Goal: Navigation & Orientation: Find specific page/section

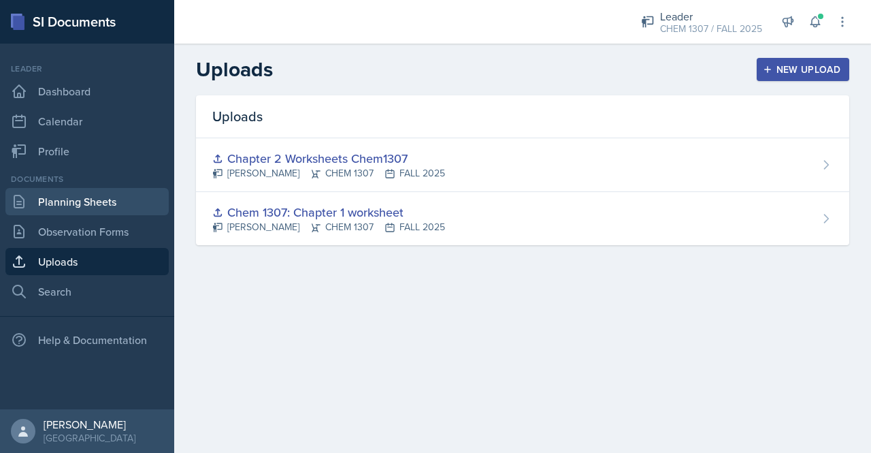
click at [97, 198] on link "Planning Sheets" at bounding box center [86, 201] width 163 height 27
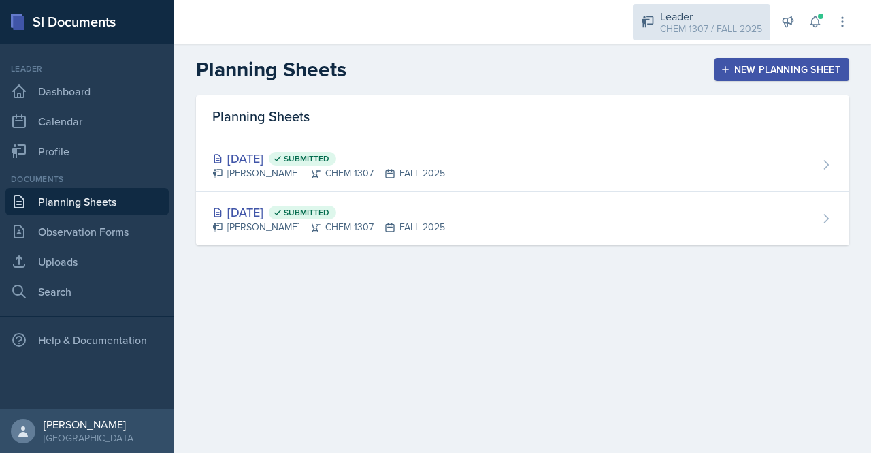
click at [737, 25] on div "CHEM 1307 / FALL 2025" at bounding box center [711, 29] width 102 height 14
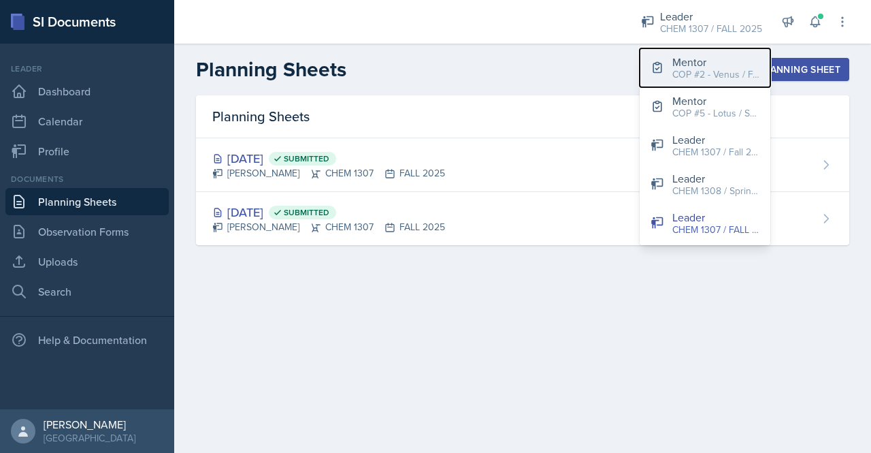
click at [729, 63] on div "Mentor" at bounding box center [716, 62] width 87 height 16
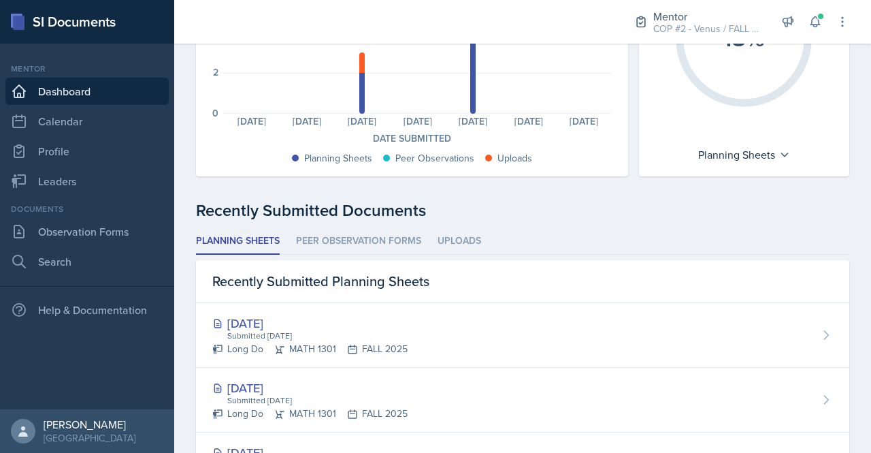
scroll to position [194, 0]
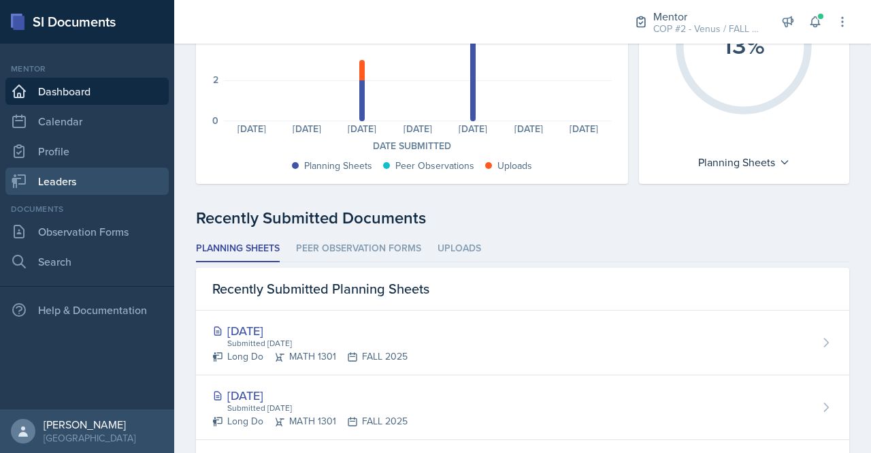
click at [60, 191] on link "Leaders" at bounding box center [86, 180] width 163 height 27
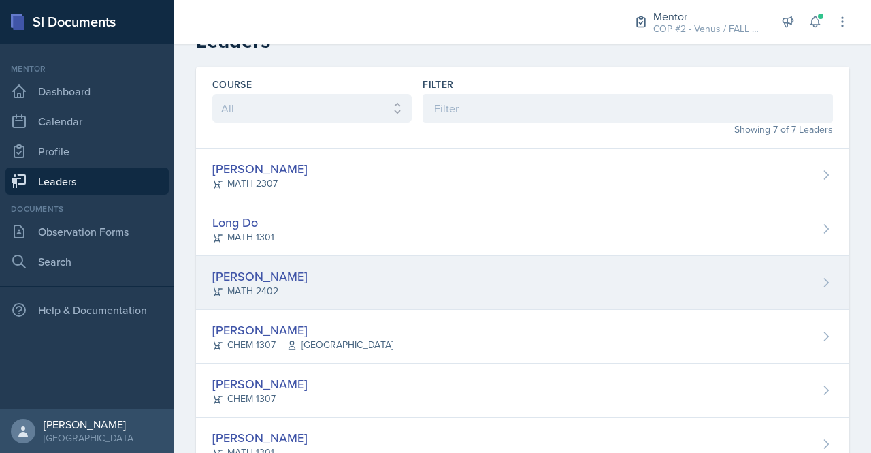
scroll to position [26, 0]
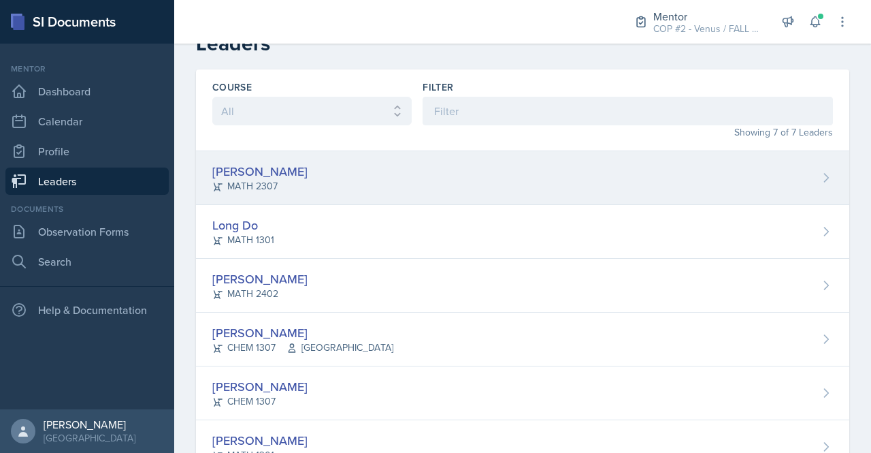
click at [283, 167] on div "[PERSON_NAME]" at bounding box center [259, 171] width 95 height 18
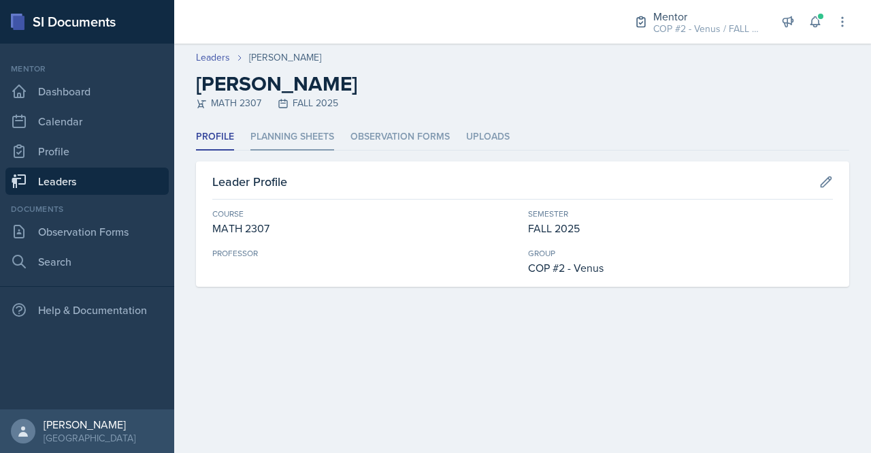
click at [301, 136] on li "Planning Sheets" at bounding box center [293, 137] width 84 height 27
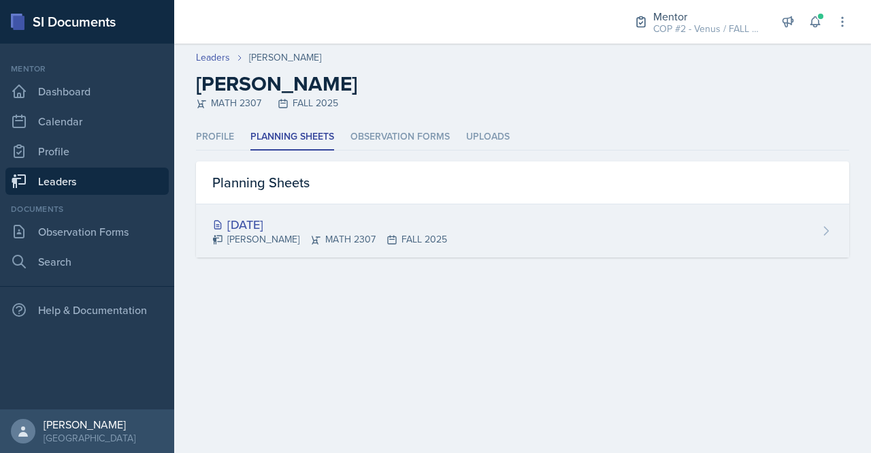
click at [294, 239] on div "[PERSON_NAME] MATH 2307 FALL 2025" at bounding box center [329, 239] width 235 height 14
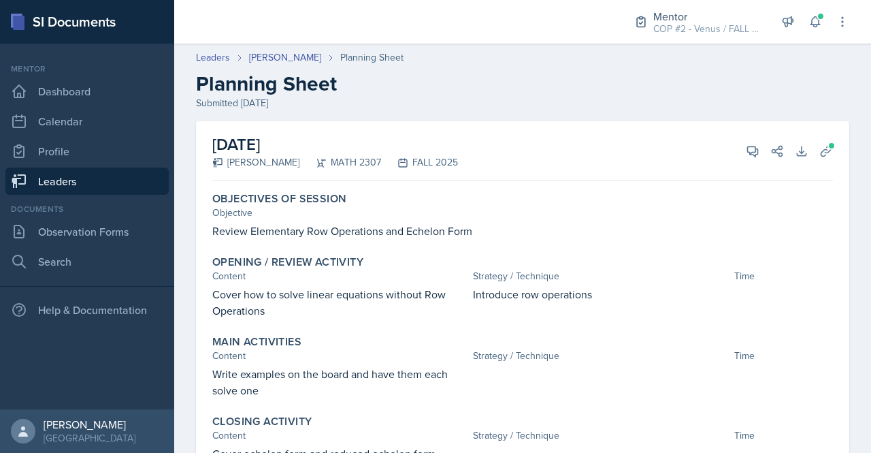
click at [60, 180] on link "Leaders" at bounding box center [86, 180] width 163 height 27
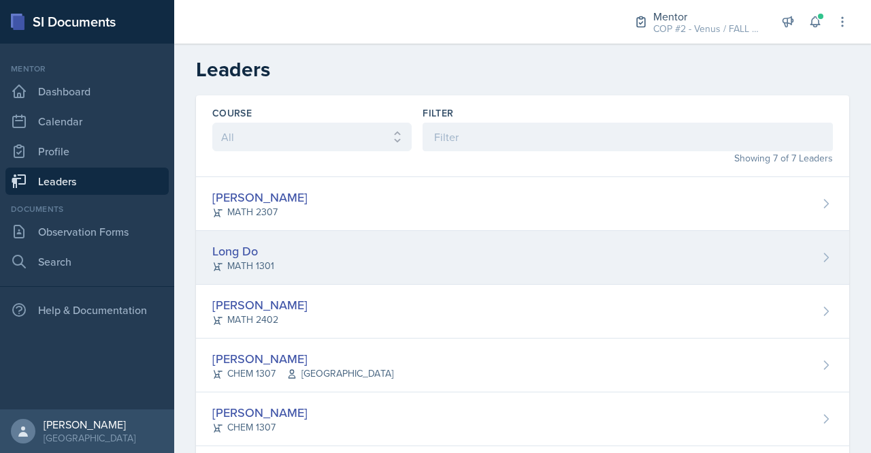
click at [240, 251] on div "Long Do" at bounding box center [243, 251] width 62 height 18
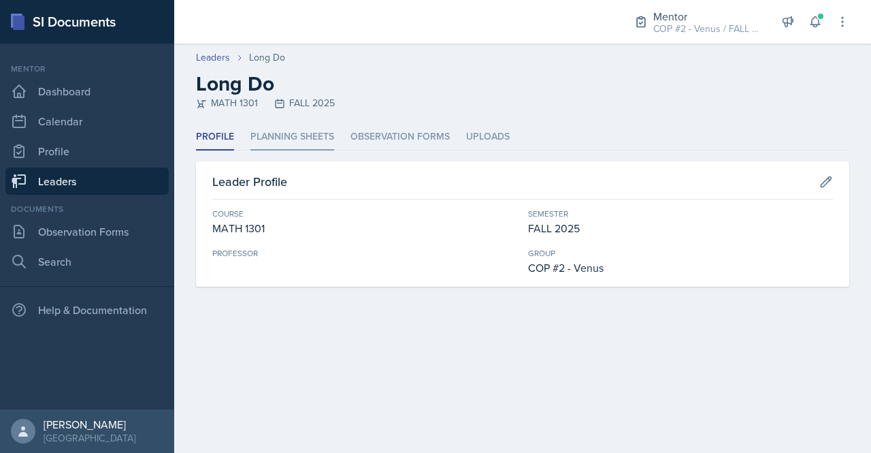
click at [299, 140] on li "Planning Sheets" at bounding box center [293, 137] width 84 height 27
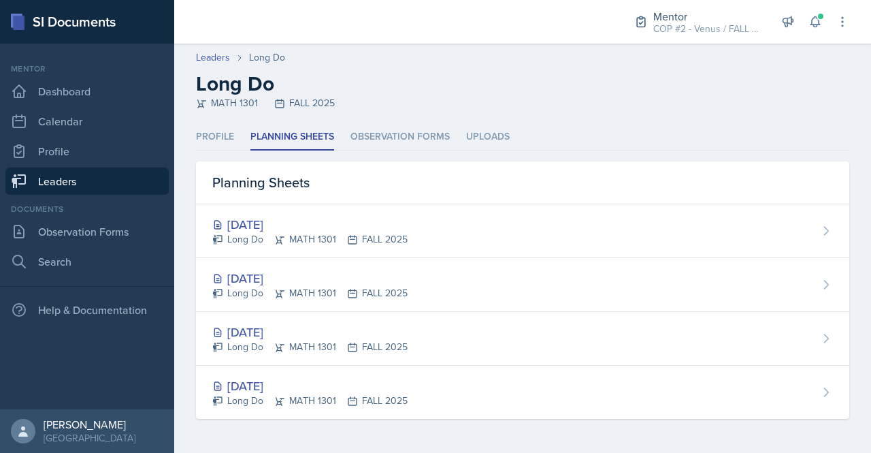
click at [63, 179] on link "Leaders" at bounding box center [86, 180] width 163 height 27
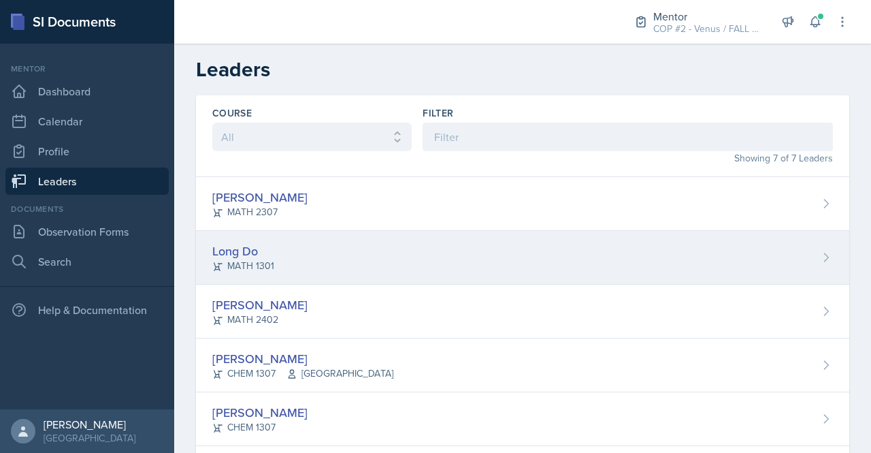
scroll to position [97, 0]
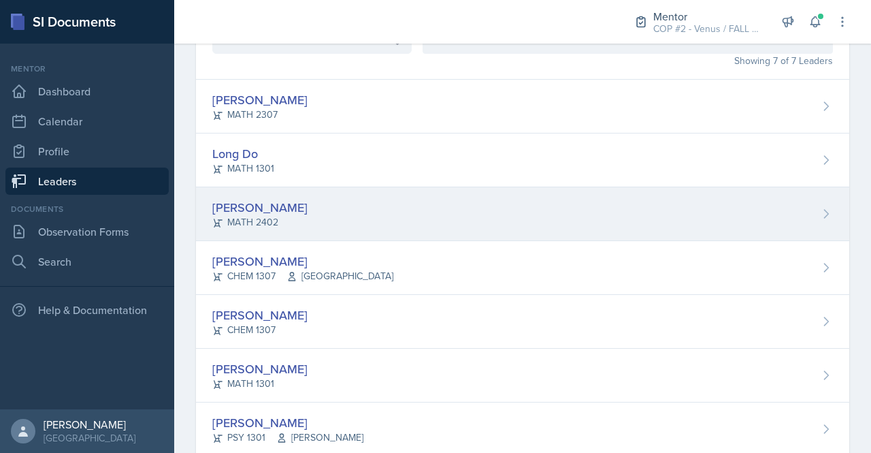
click at [262, 203] on div "[PERSON_NAME]" at bounding box center [259, 207] width 95 height 18
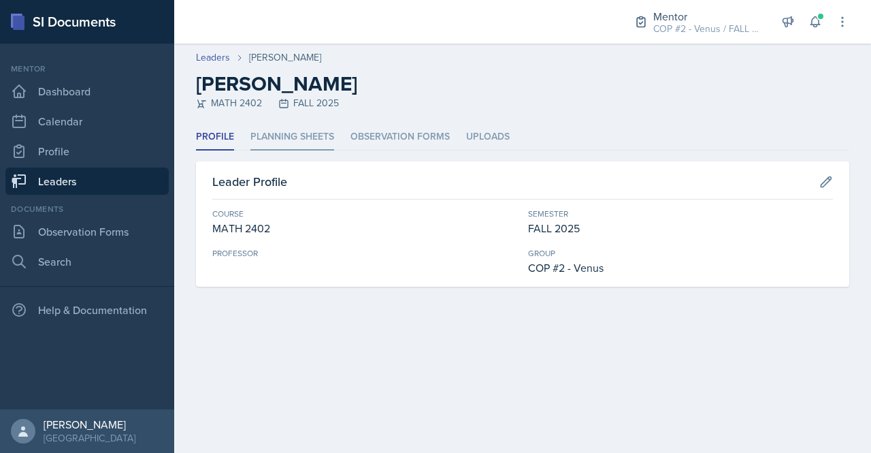
click at [302, 129] on li "Planning Sheets" at bounding box center [293, 137] width 84 height 27
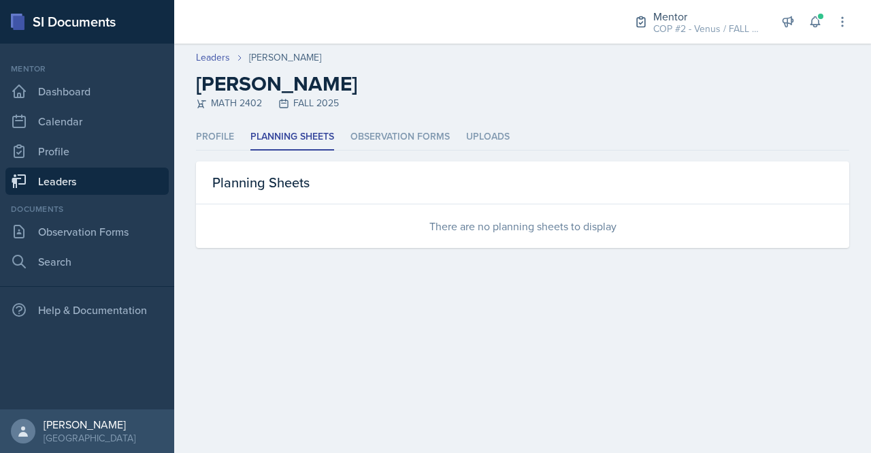
click at [126, 175] on link "Leaders" at bounding box center [86, 180] width 163 height 27
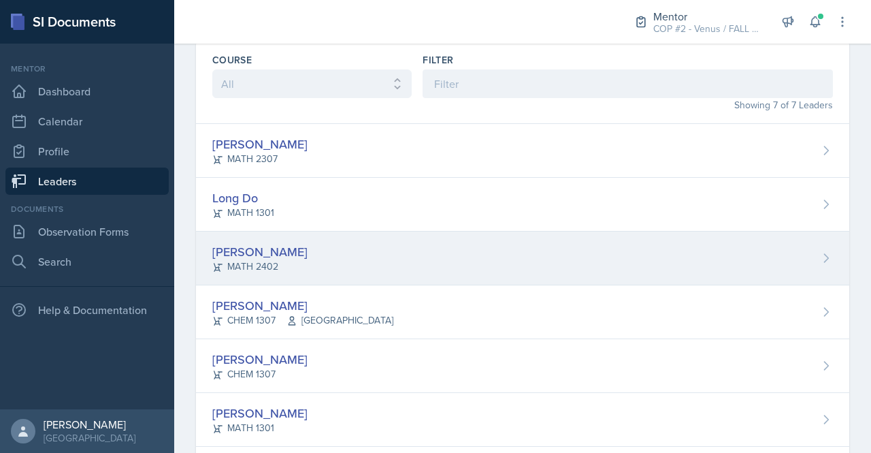
scroll to position [63, 0]
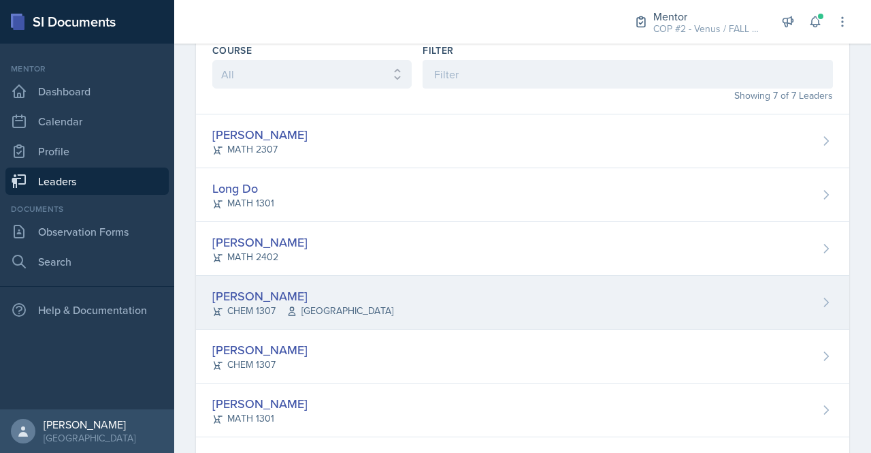
click at [255, 292] on div "[PERSON_NAME]" at bounding box center [302, 296] width 181 height 18
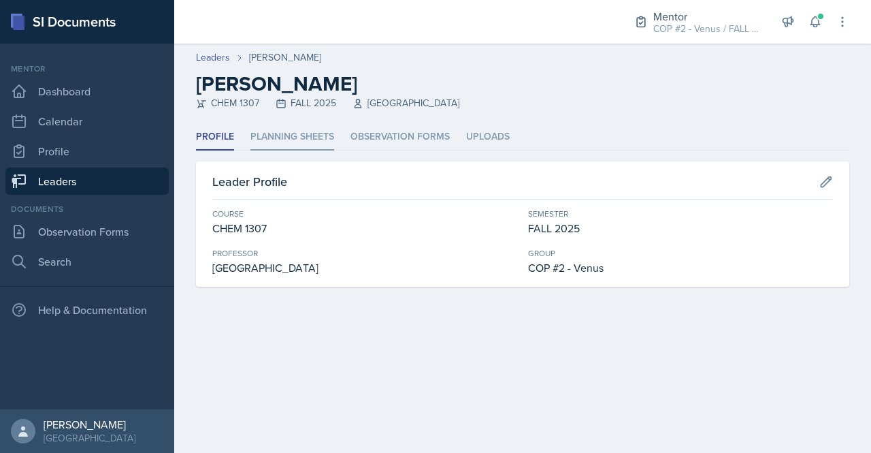
click at [288, 133] on li "Planning Sheets" at bounding box center [293, 137] width 84 height 27
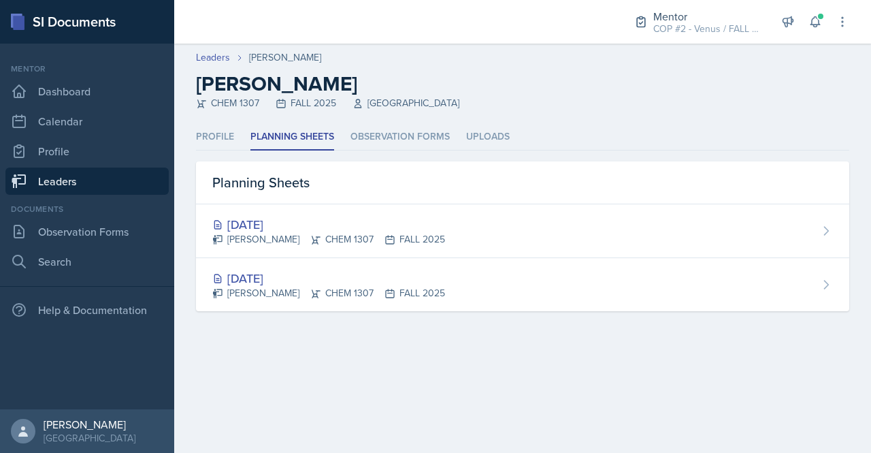
click at [56, 182] on link "Leaders" at bounding box center [86, 180] width 163 height 27
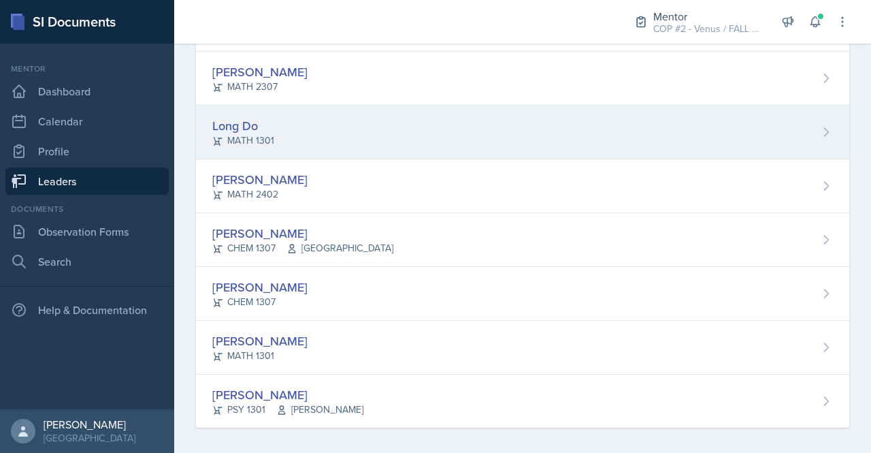
scroll to position [131, 0]
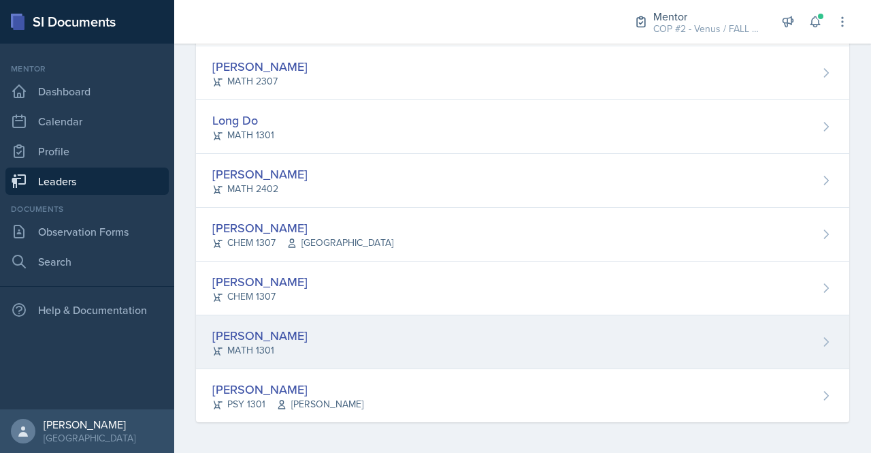
click at [269, 337] on div "[PERSON_NAME]" at bounding box center [259, 335] width 95 height 18
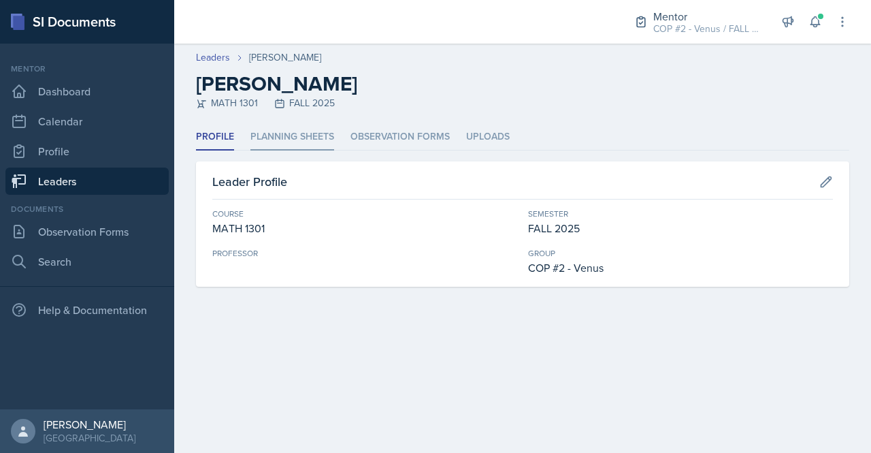
click at [315, 129] on li "Planning Sheets" at bounding box center [293, 137] width 84 height 27
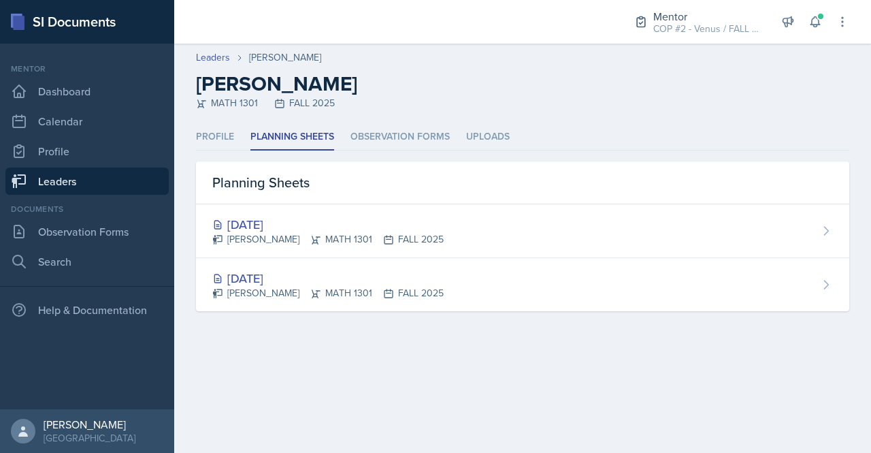
click at [49, 178] on link "Leaders" at bounding box center [86, 180] width 163 height 27
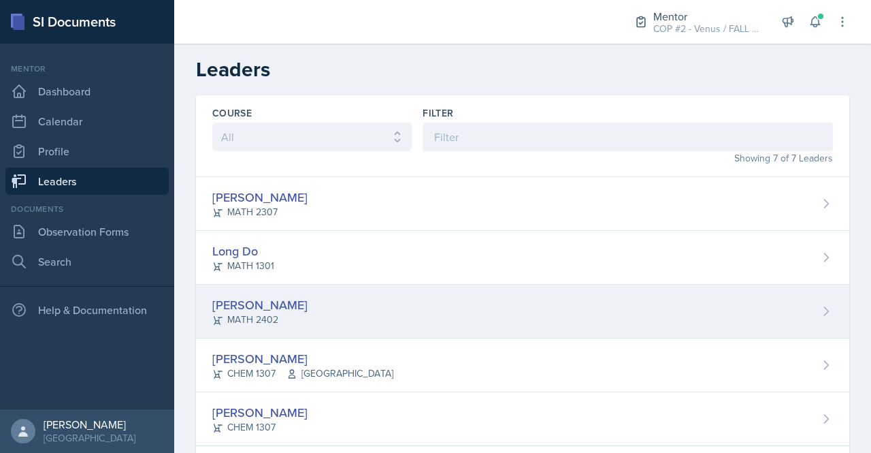
scroll to position [131, 0]
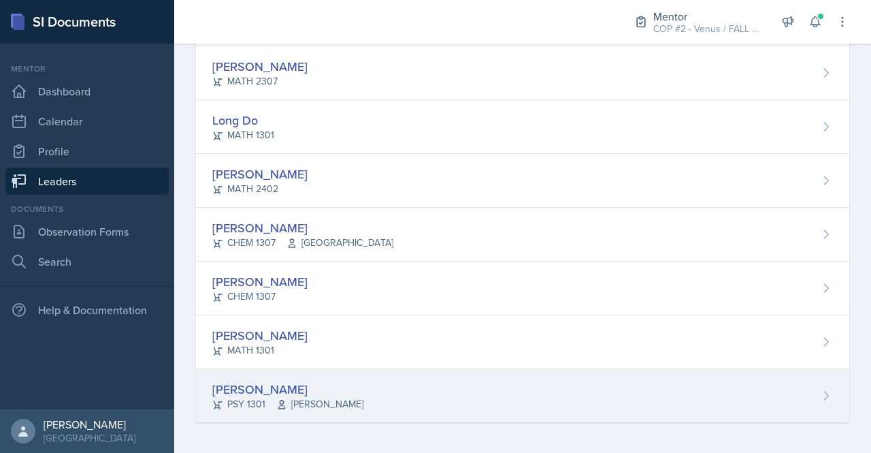
drag, startPoint x: 279, startPoint y: 390, endPoint x: 257, endPoint y: 390, distance: 21.8
click at [257, 390] on div "[PERSON_NAME]" at bounding box center [287, 389] width 151 height 18
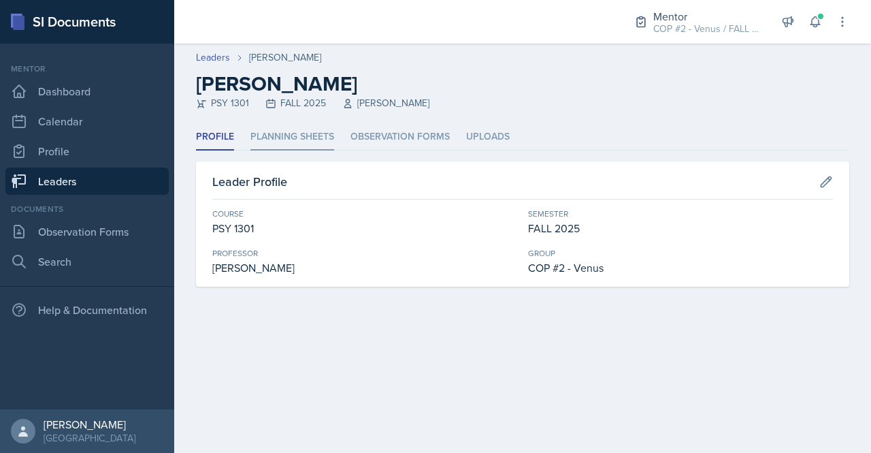
click at [310, 138] on li "Planning Sheets" at bounding box center [293, 137] width 84 height 27
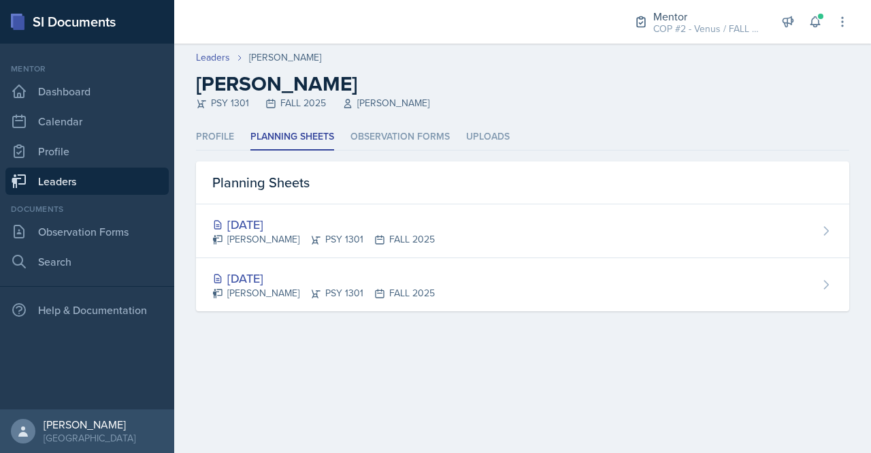
click at [72, 176] on link "Leaders" at bounding box center [86, 180] width 163 height 27
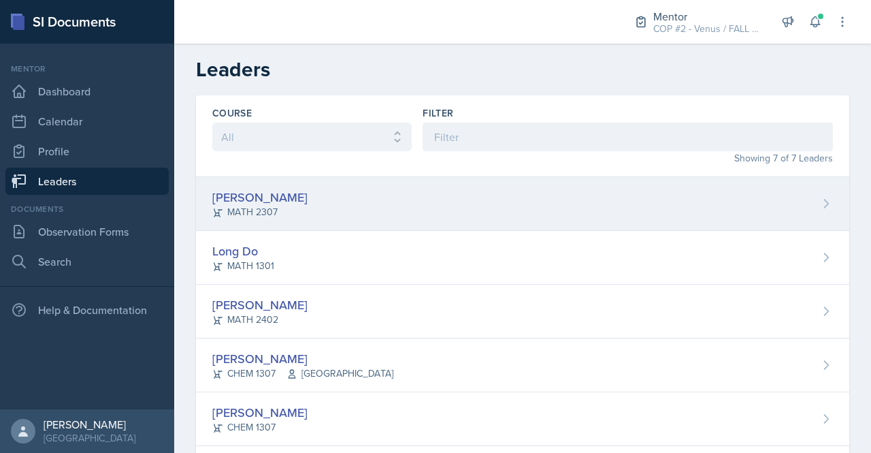
click at [251, 199] on div "[PERSON_NAME]" at bounding box center [259, 197] width 95 height 18
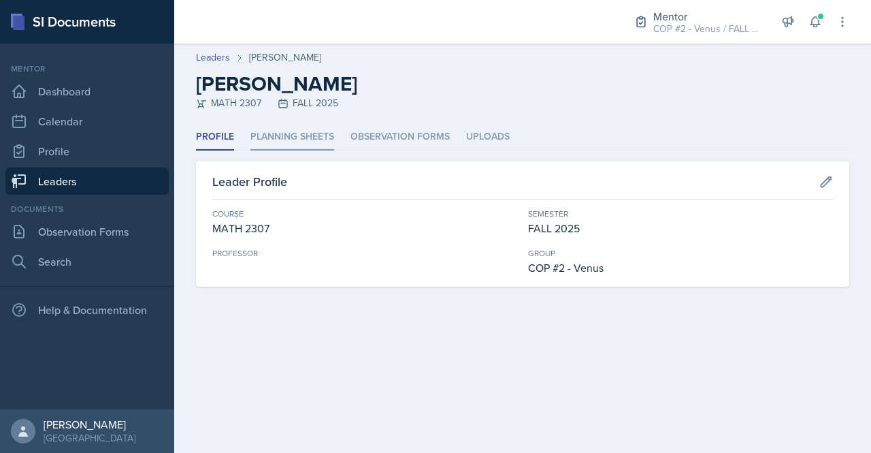
click at [320, 134] on li "Planning Sheets" at bounding box center [293, 137] width 84 height 27
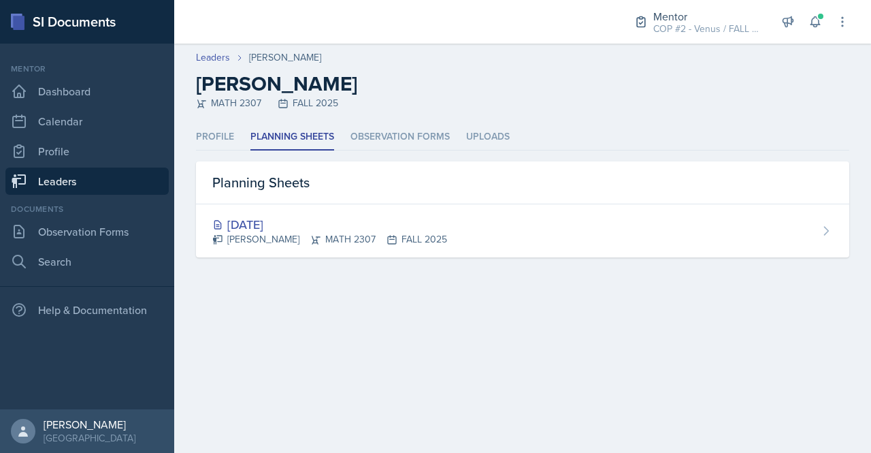
click at [464, 353] on main "Leaders [PERSON_NAME] [PERSON_NAME] MATH 2307 FALL 2025 Profile Planning Sheets…" at bounding box center [522, 248] width 697 height 409
